Goal: Find specific page/section: Find specific page/section

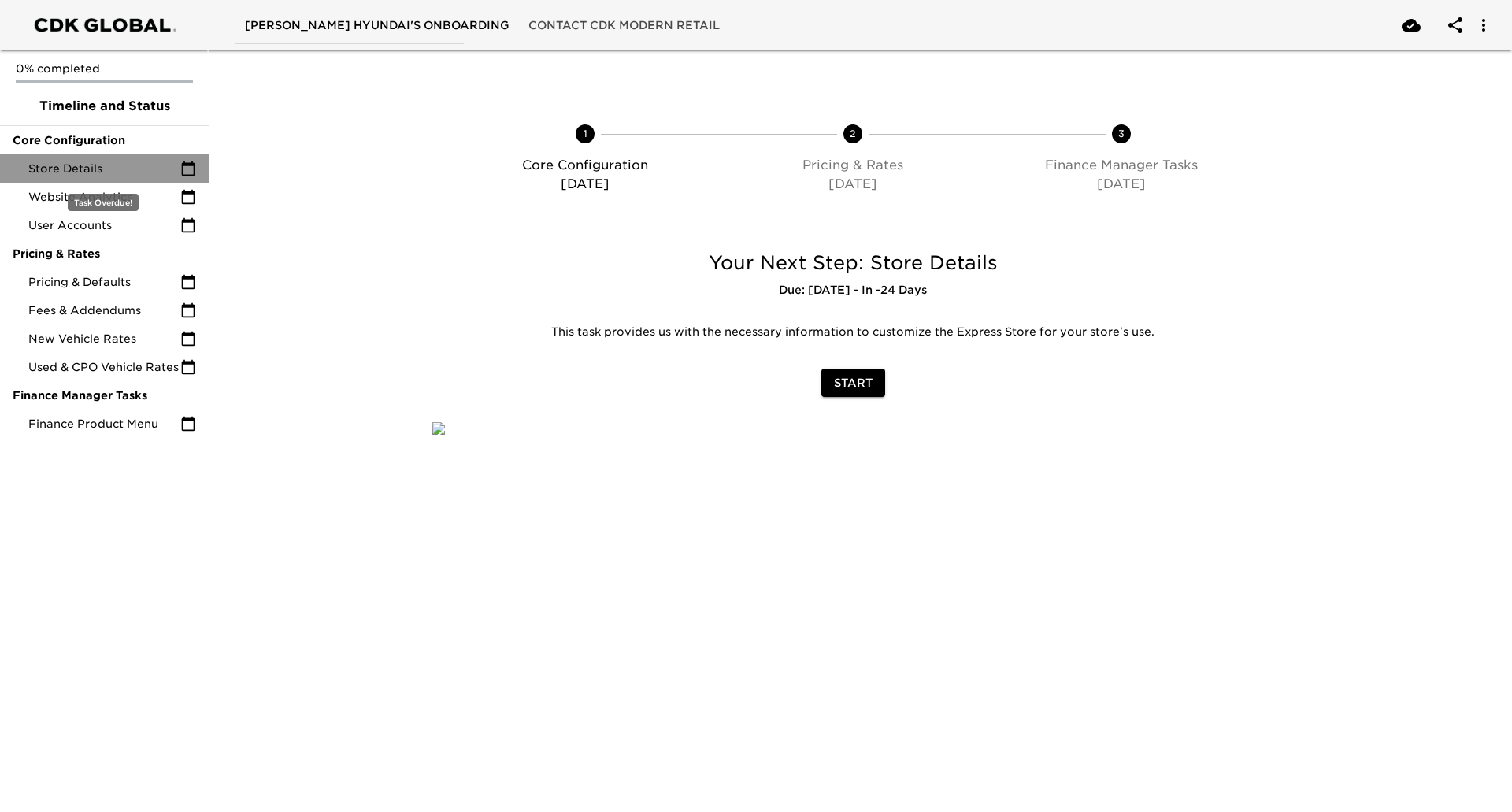
click at [112, 168] on span "Store Details" at bounding box center [104, 169] width 152 height 16
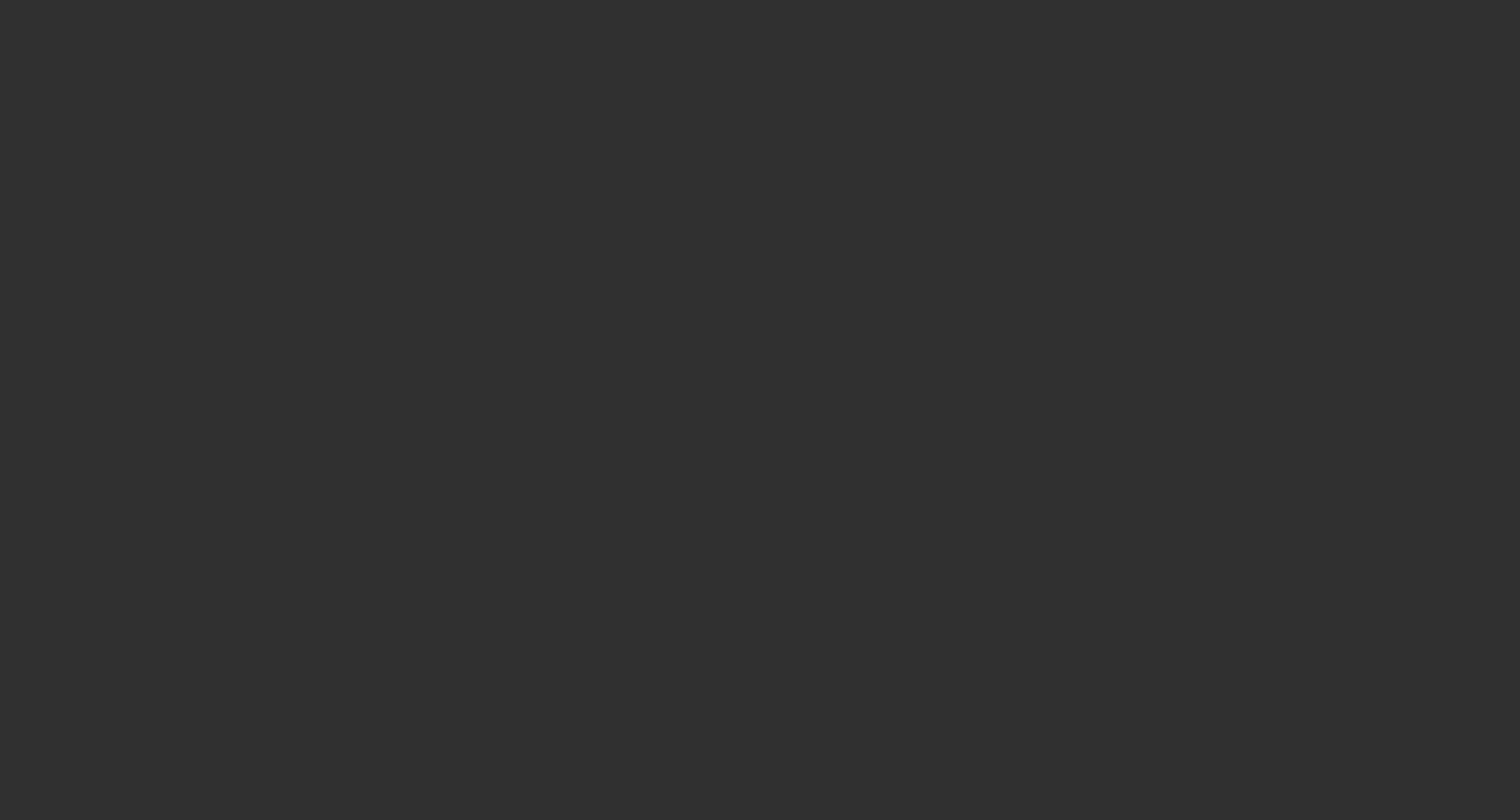
select select "10"
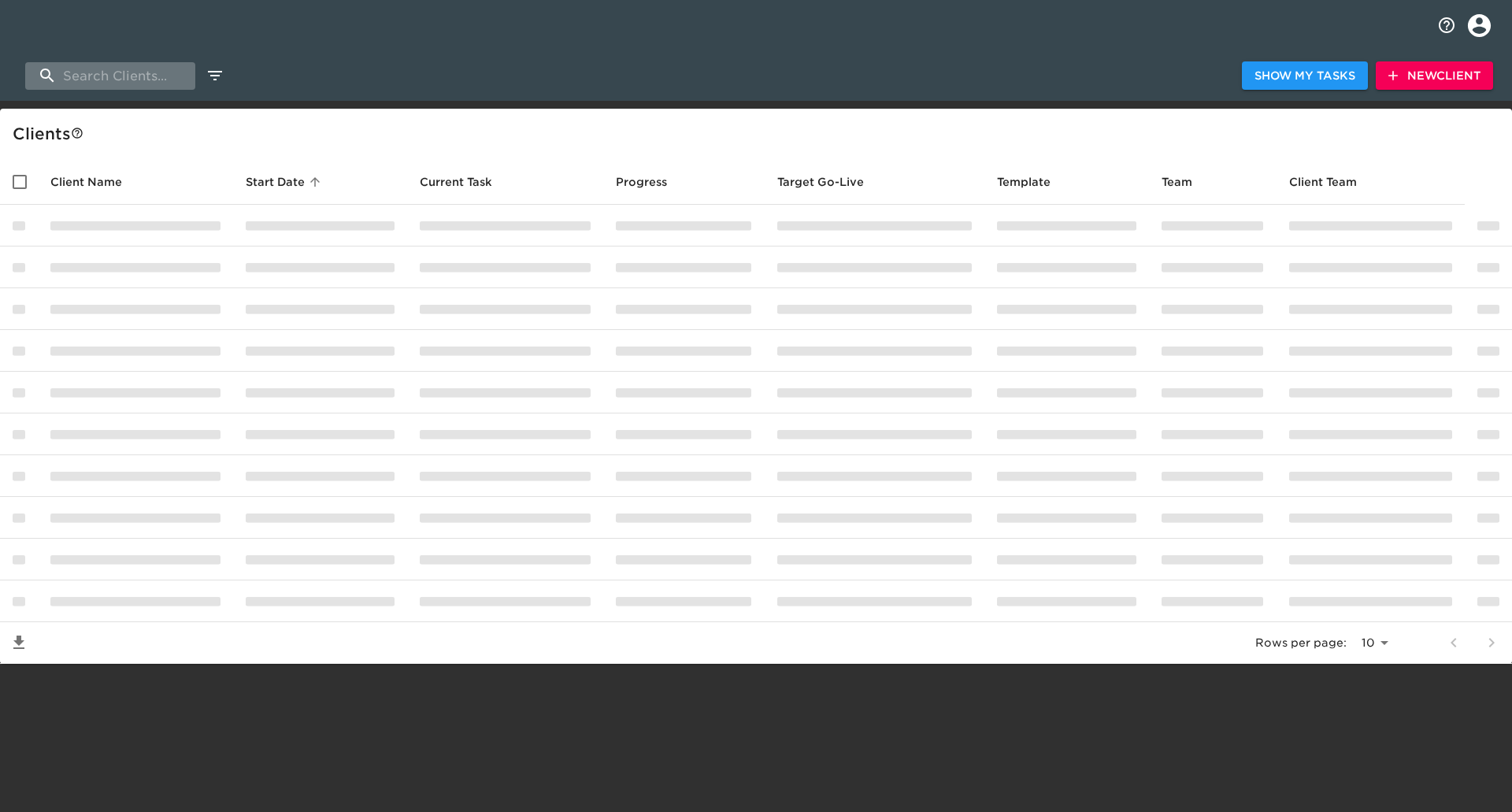
click at [135, 70] on input "search" at bounding box center [109, 76] width 170 height 28
paste input "Weimer Hyundai of Morgantown"
type input "Weimer Hyundai of Mo"
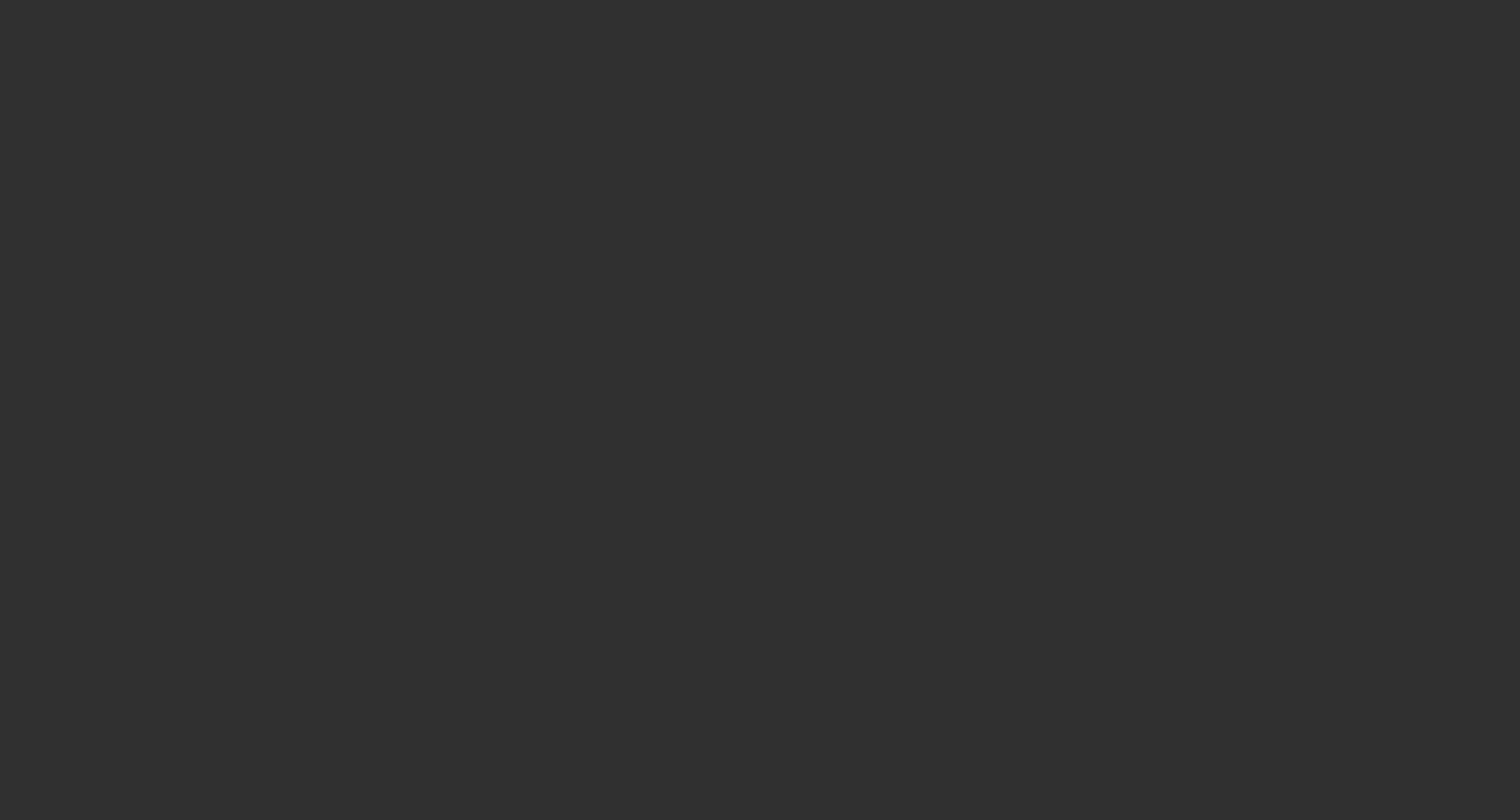
select select "10"
